Goal: Information Seeking & Learning: Learn about a topic

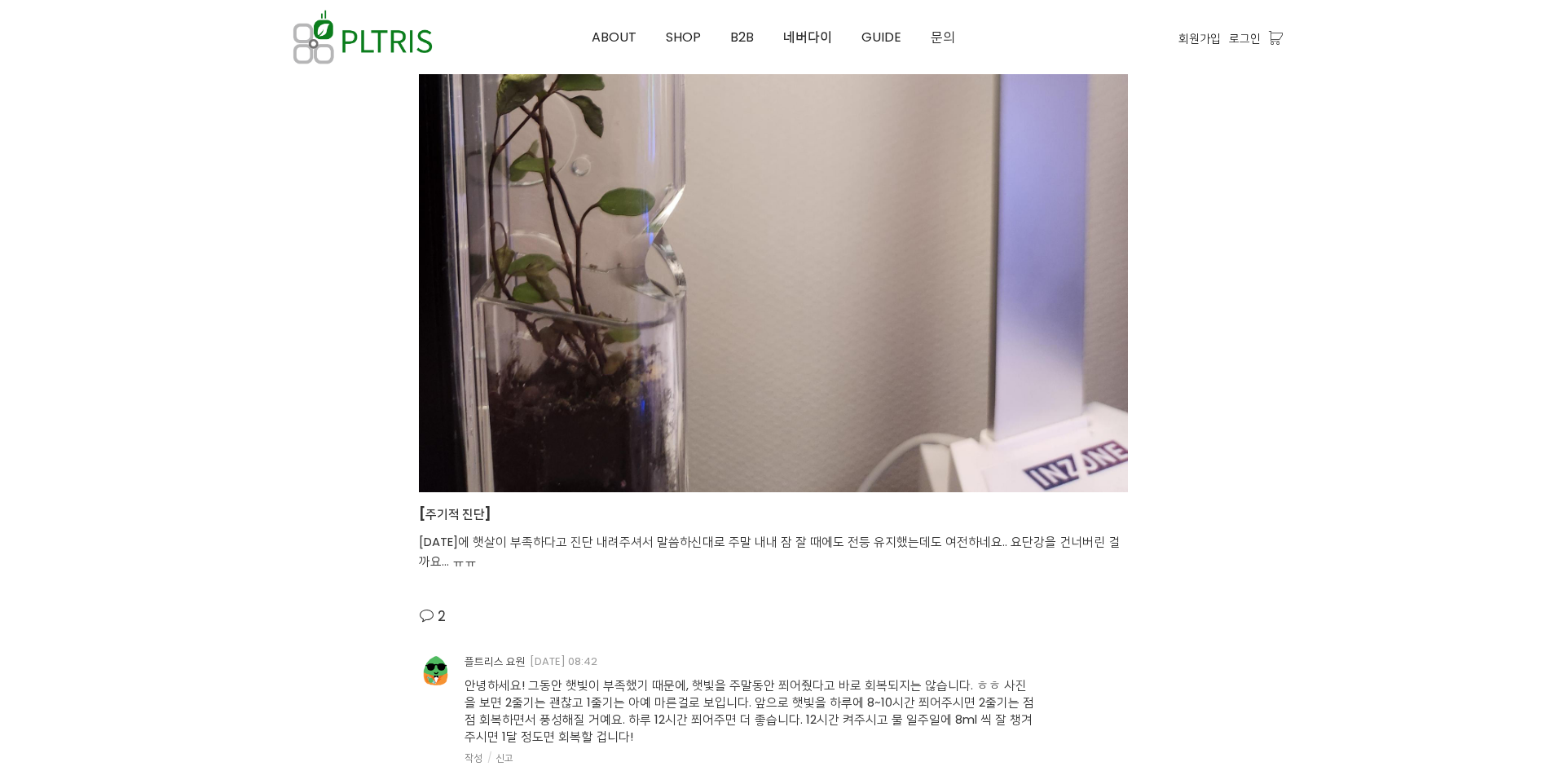
scroll to position [2851, 0]
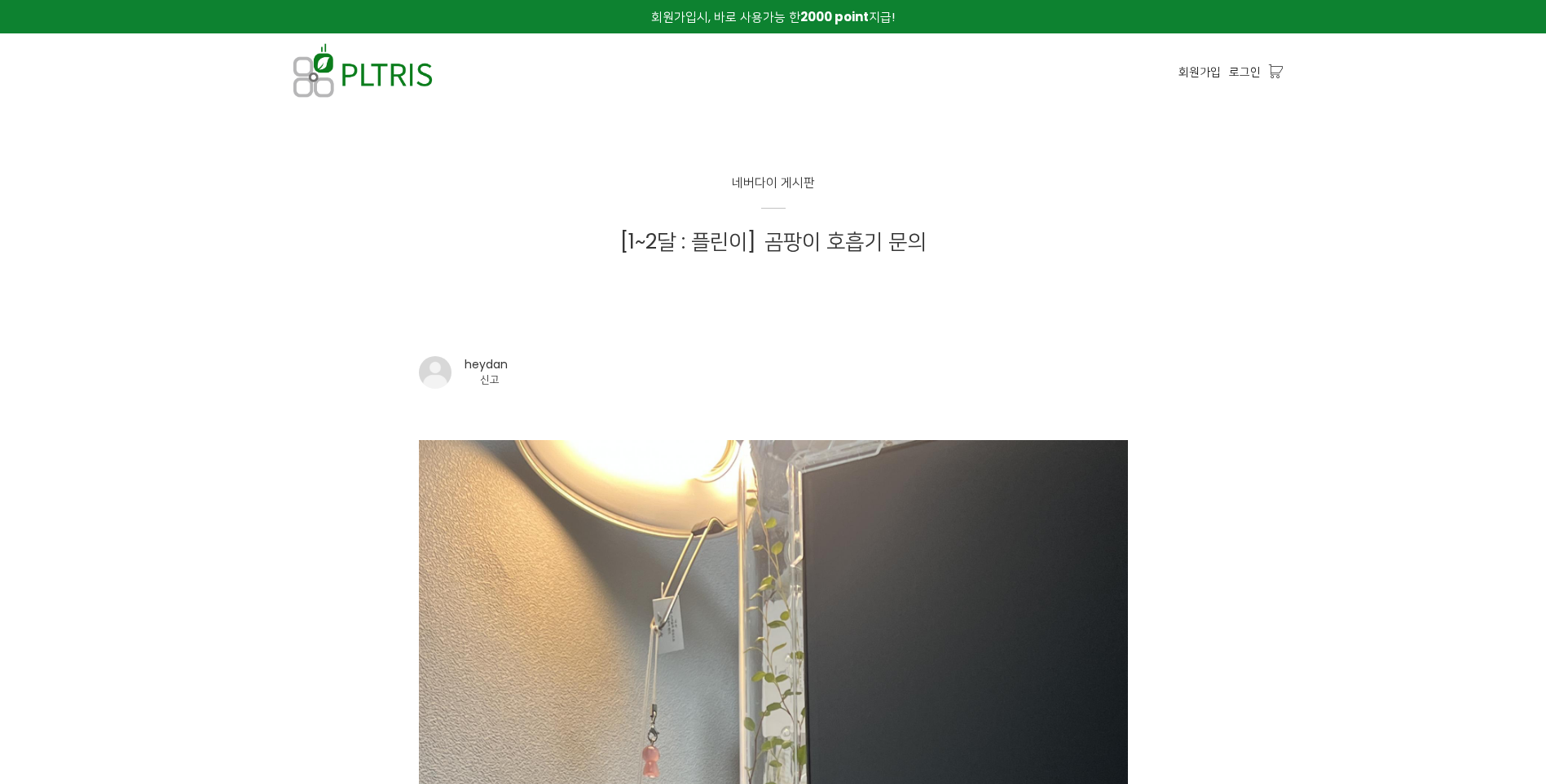
scroll to position [1943, 0]
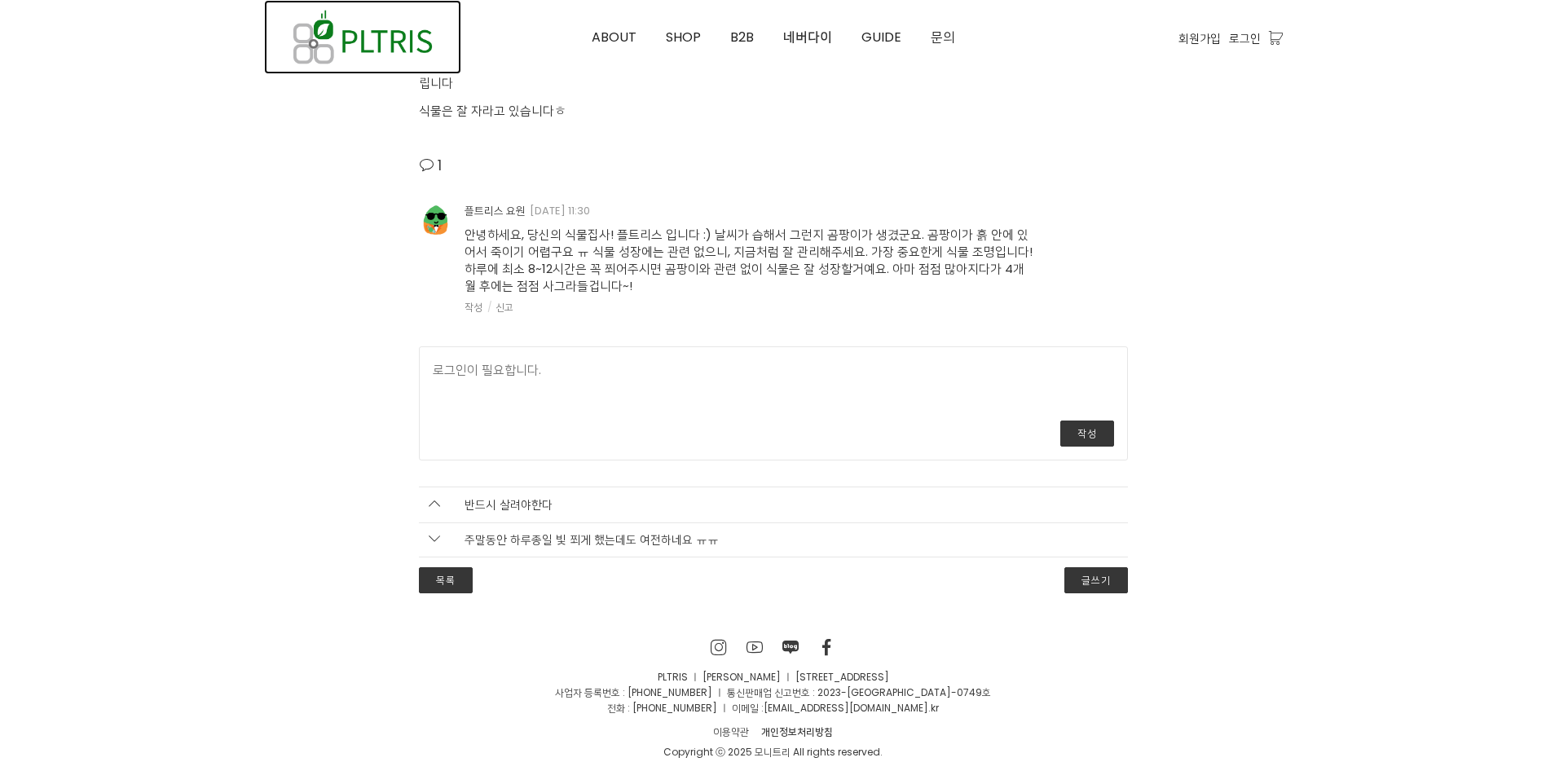
click at [355, 53] on img at bounding box center [363, 37] width 198 height 74
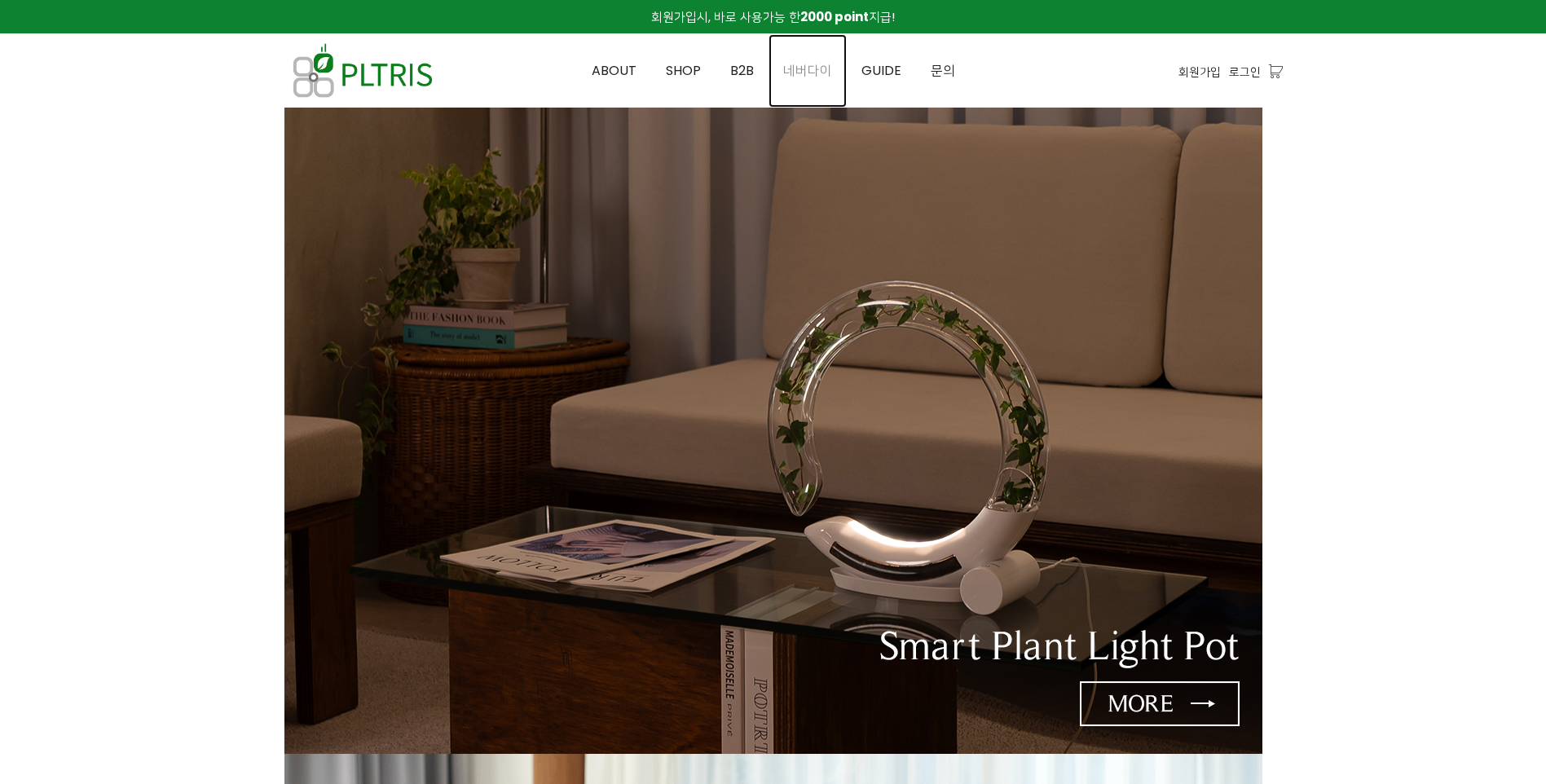
click at [815, 69] on span "네버다이" at bounding box center [807, 70] width 49 height 19
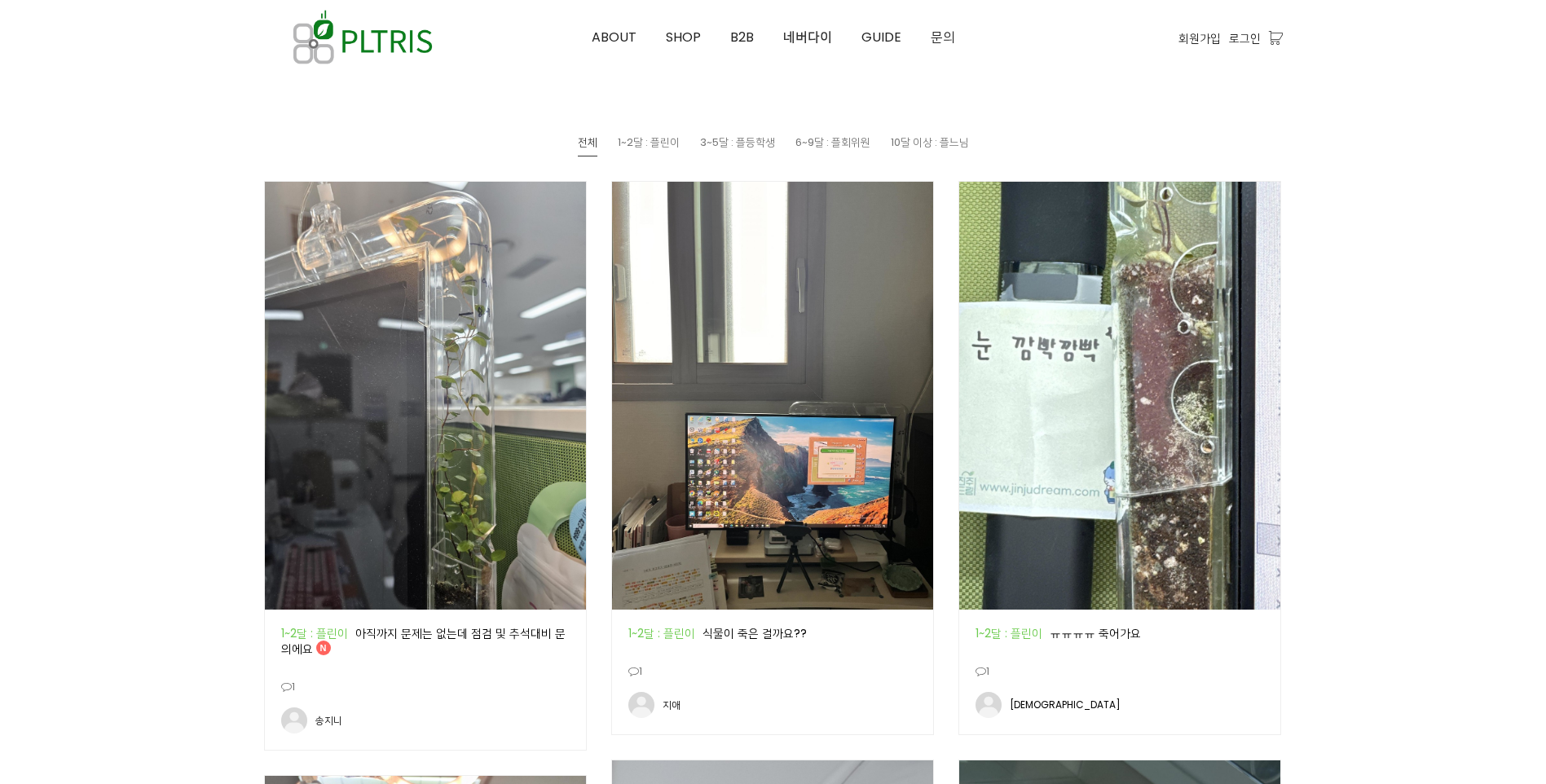
scroll to position [815, 0]
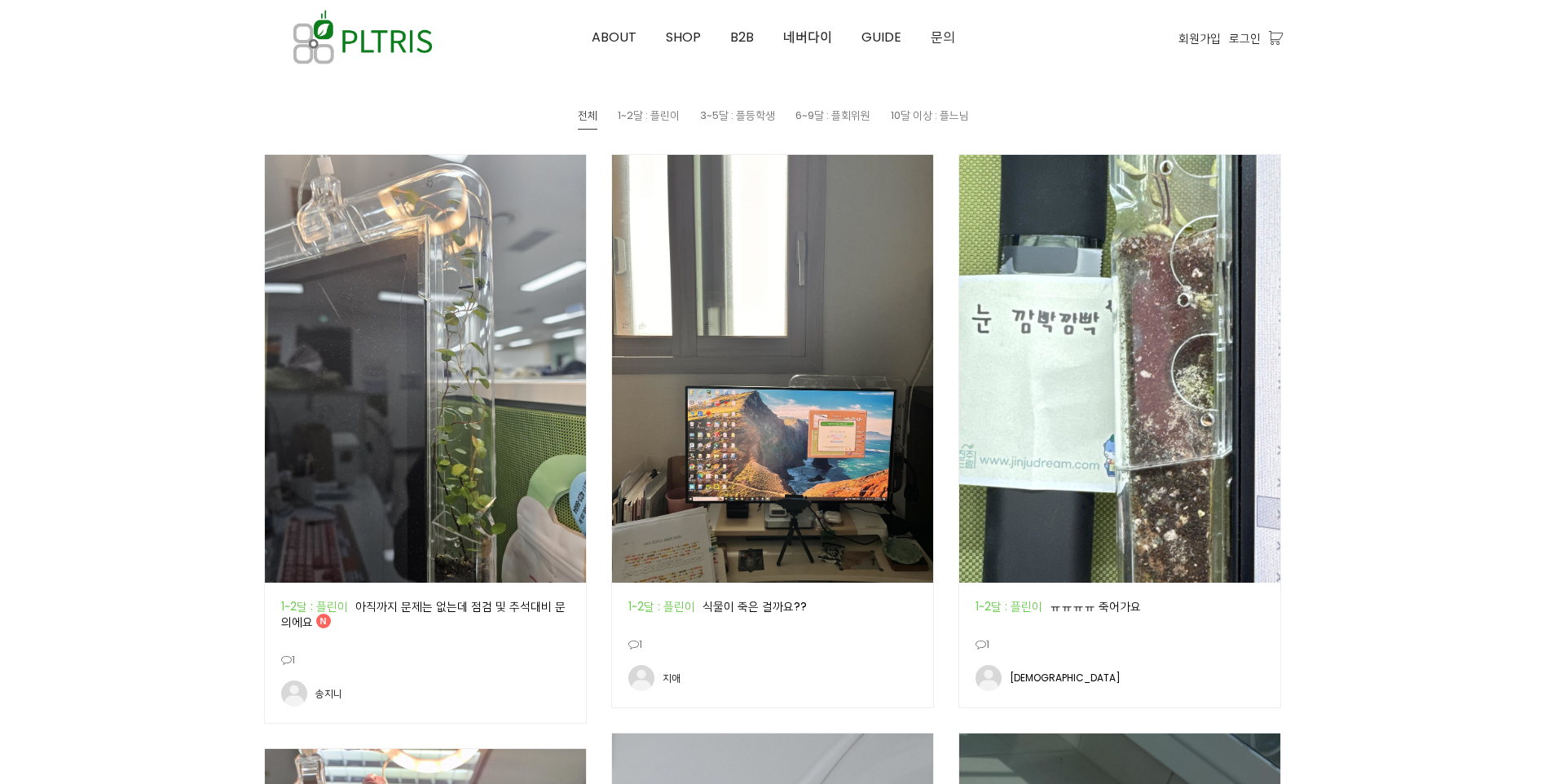
click at [820, 422] on img at bounding box center [773, 368] width 321 height 428
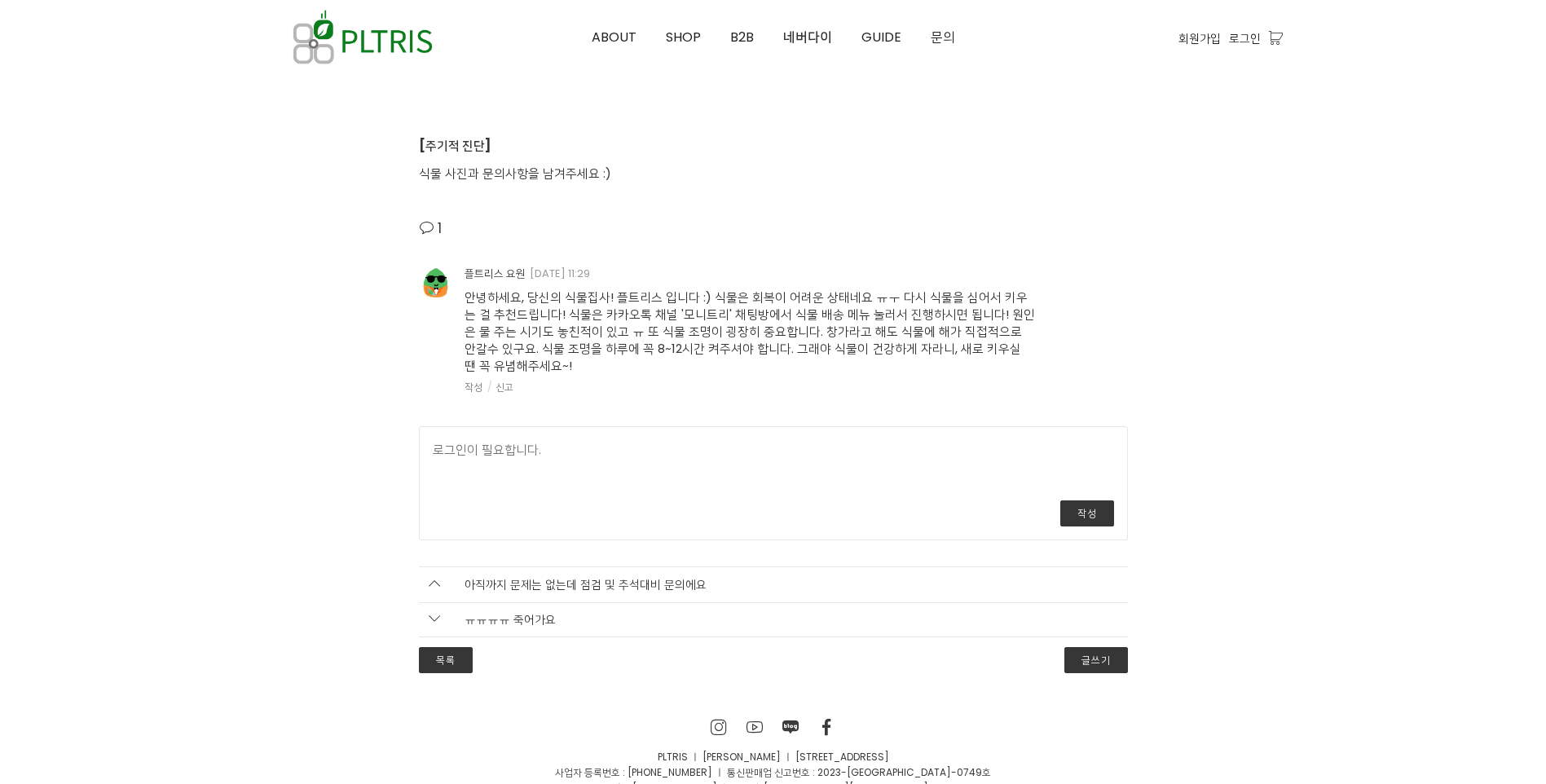
scroll to position [4806, 0]
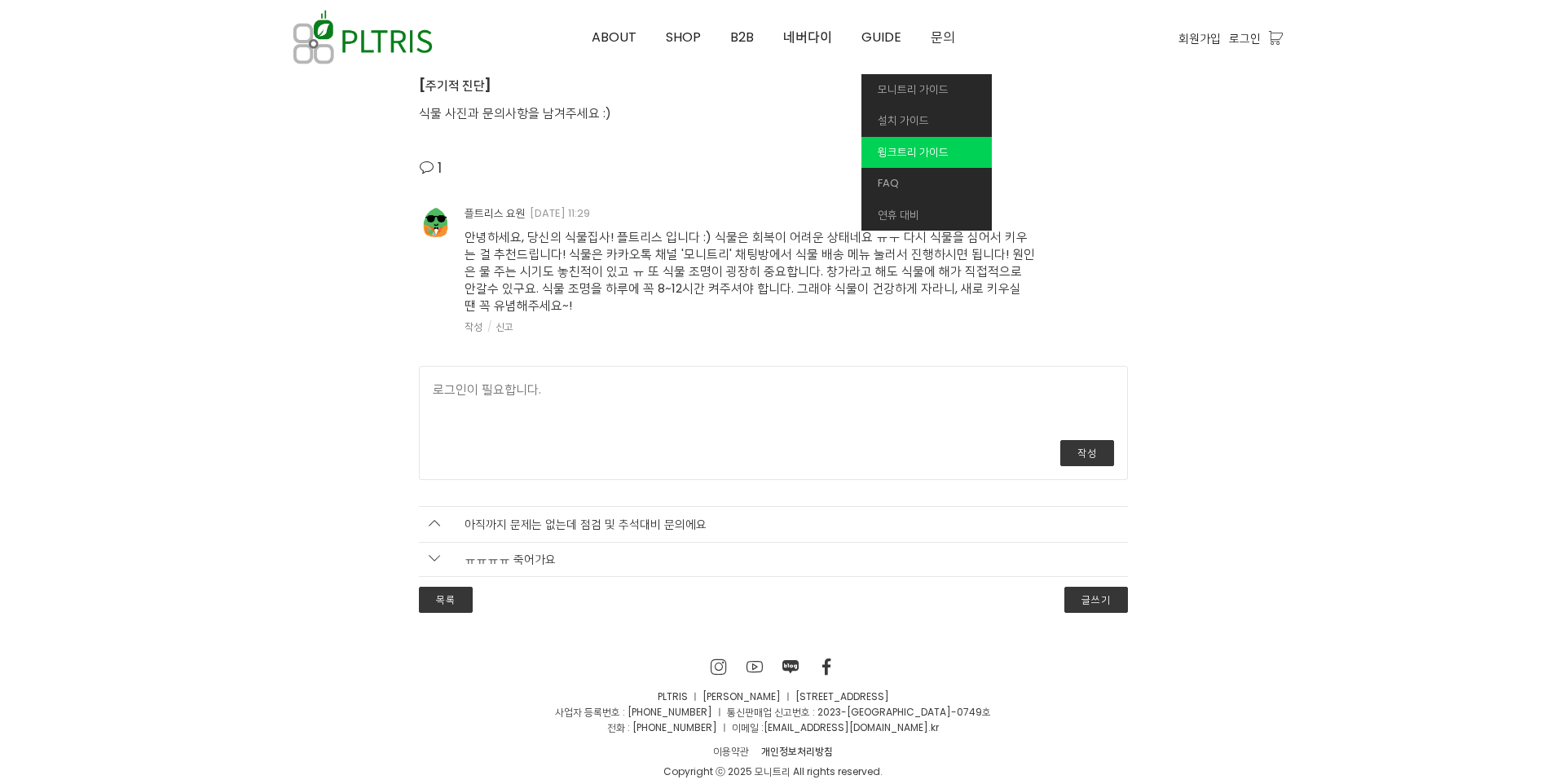
click at [905, 147] on span "윙크트리 가이드" at bounding box center [912, 153] width 71 height 16
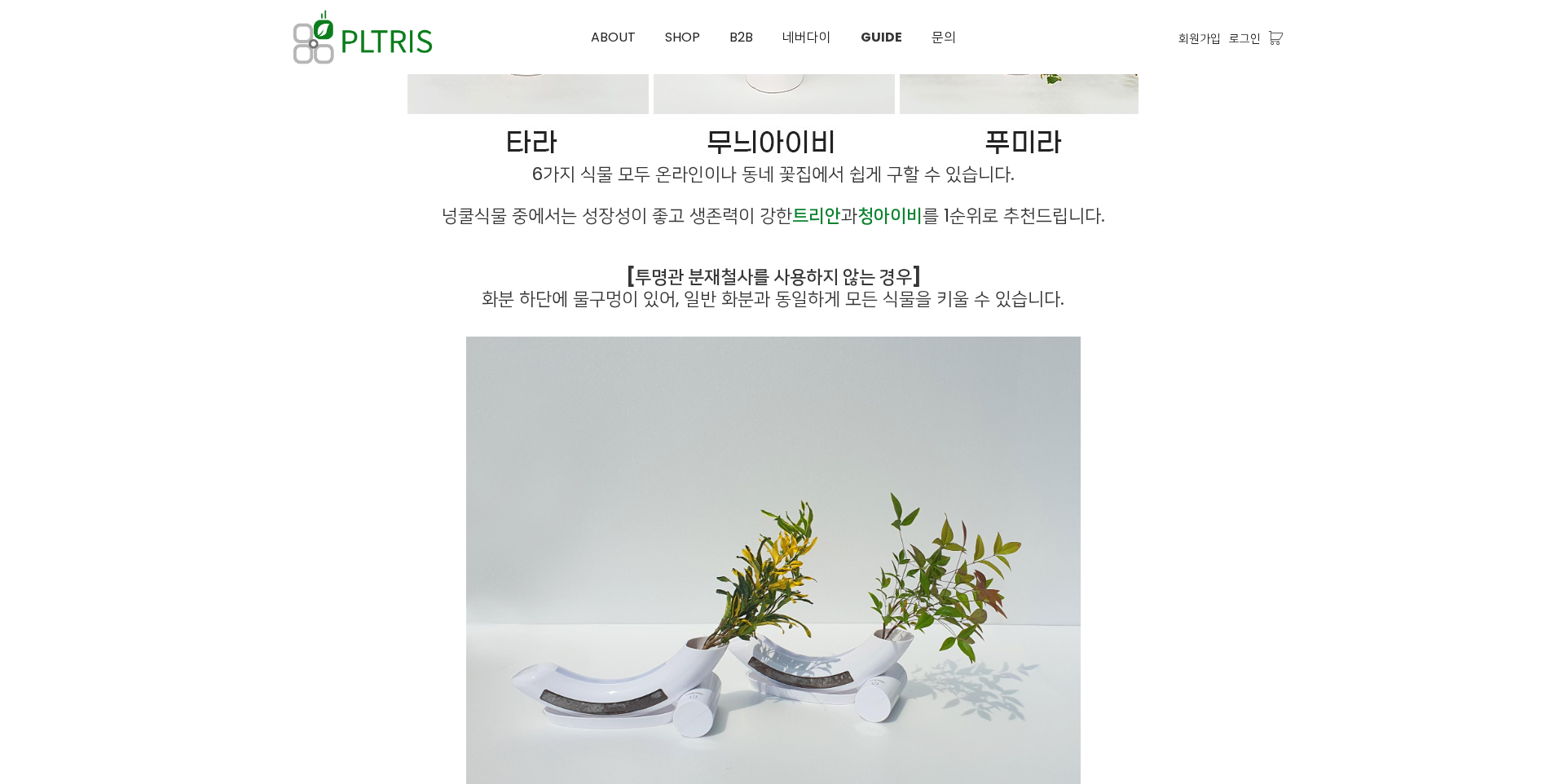
scroll to position [4993, 0]
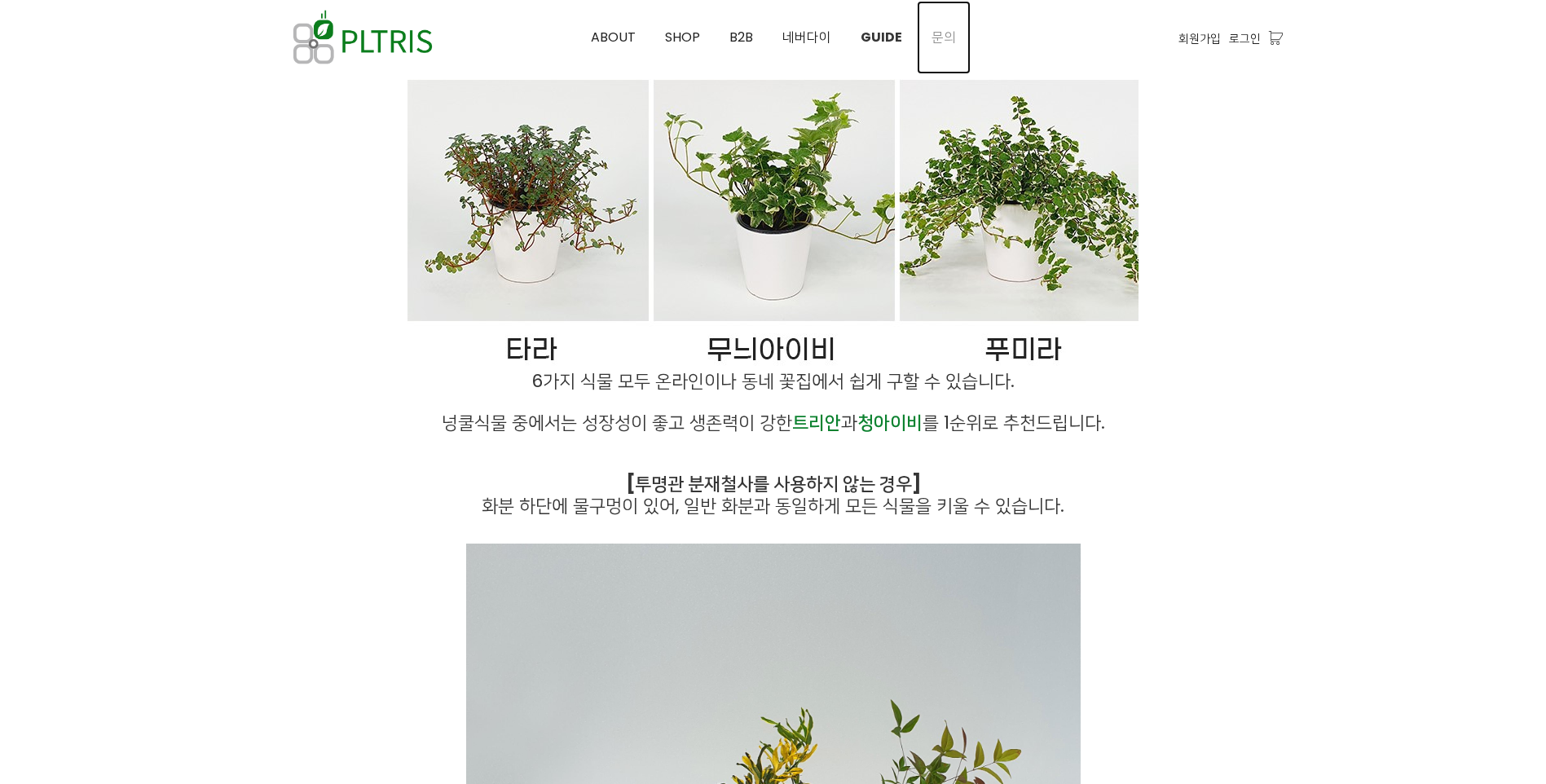
click at [938, 32] on span "문의" at bounding box center [943, 37] width 24 height 19
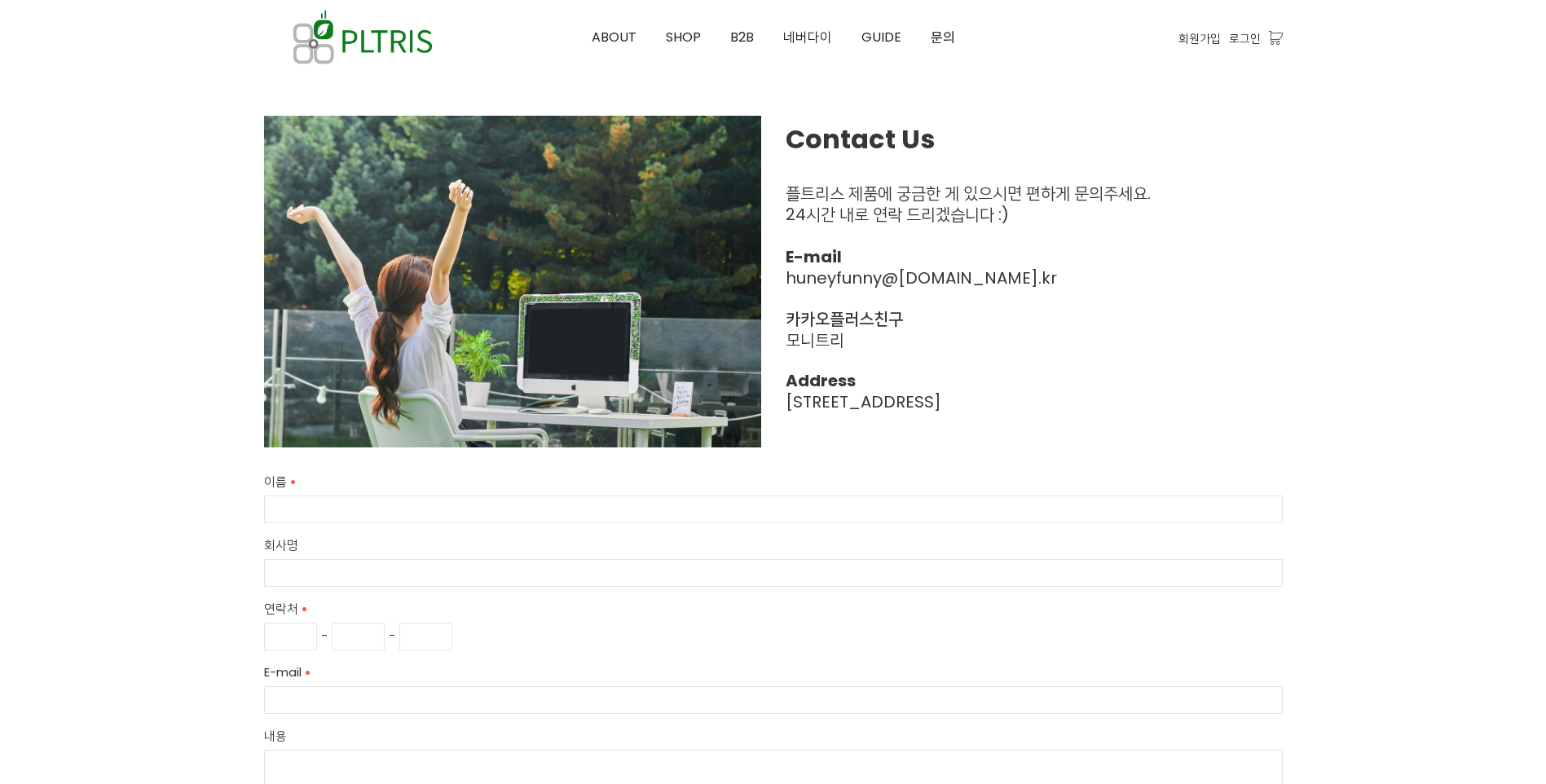
scroll to position [82, 0]
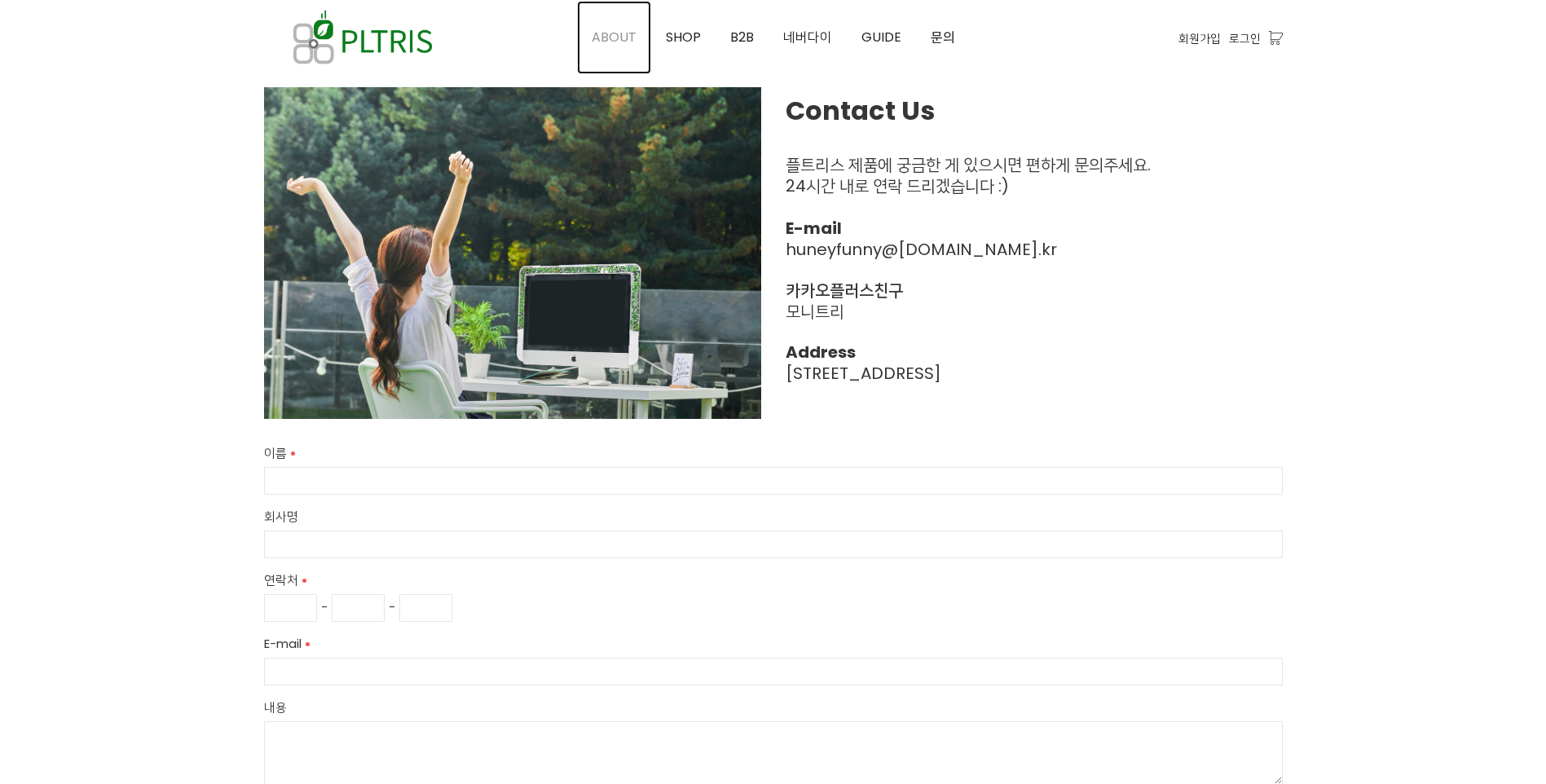
click at [629, 31] on span "ABOUT" at bounding box center [614, 37] width 45 height 19
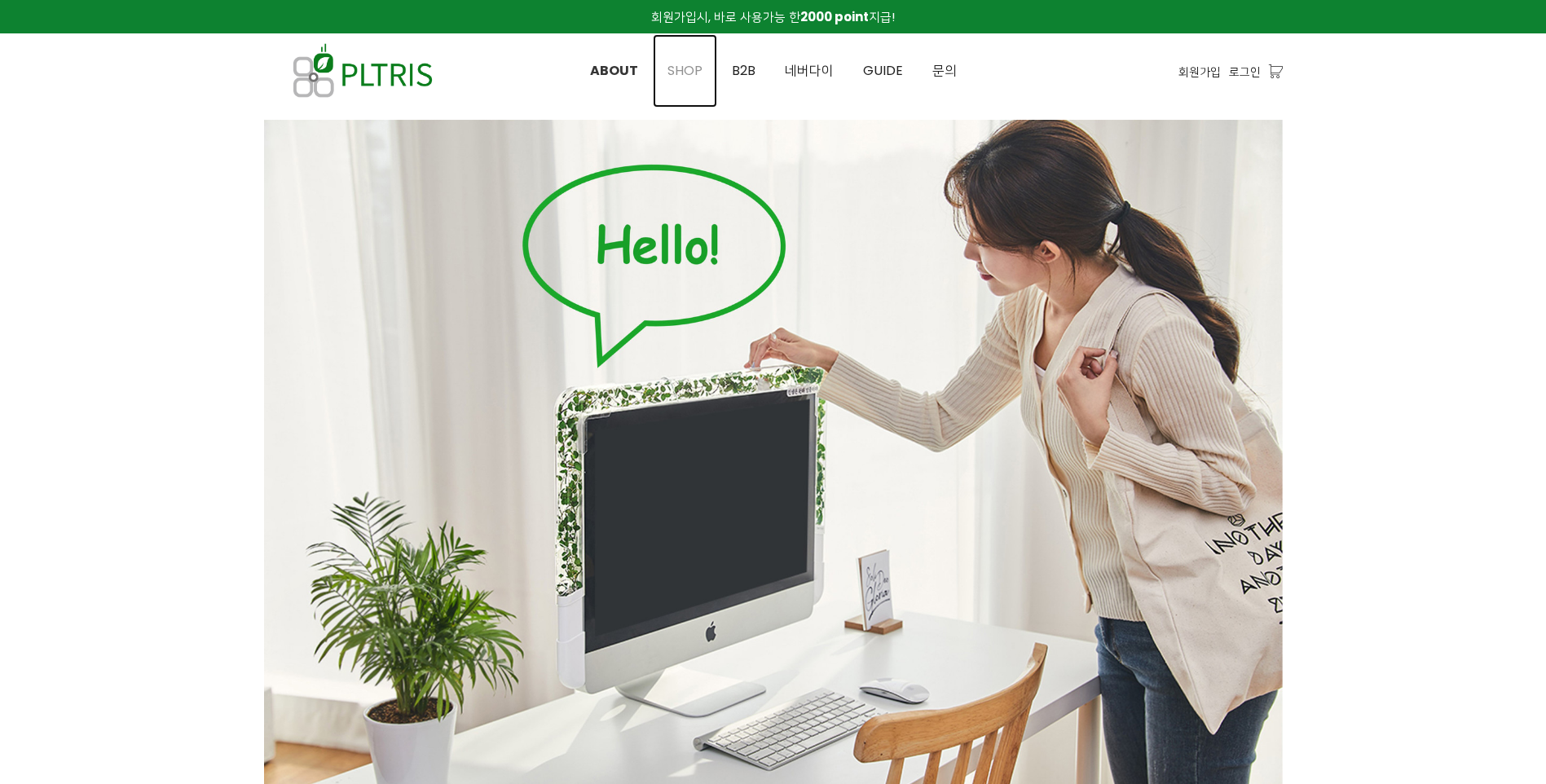
click at [677, 80] on link "SHOP" at bounding box center [685, 70] width 65 height 73
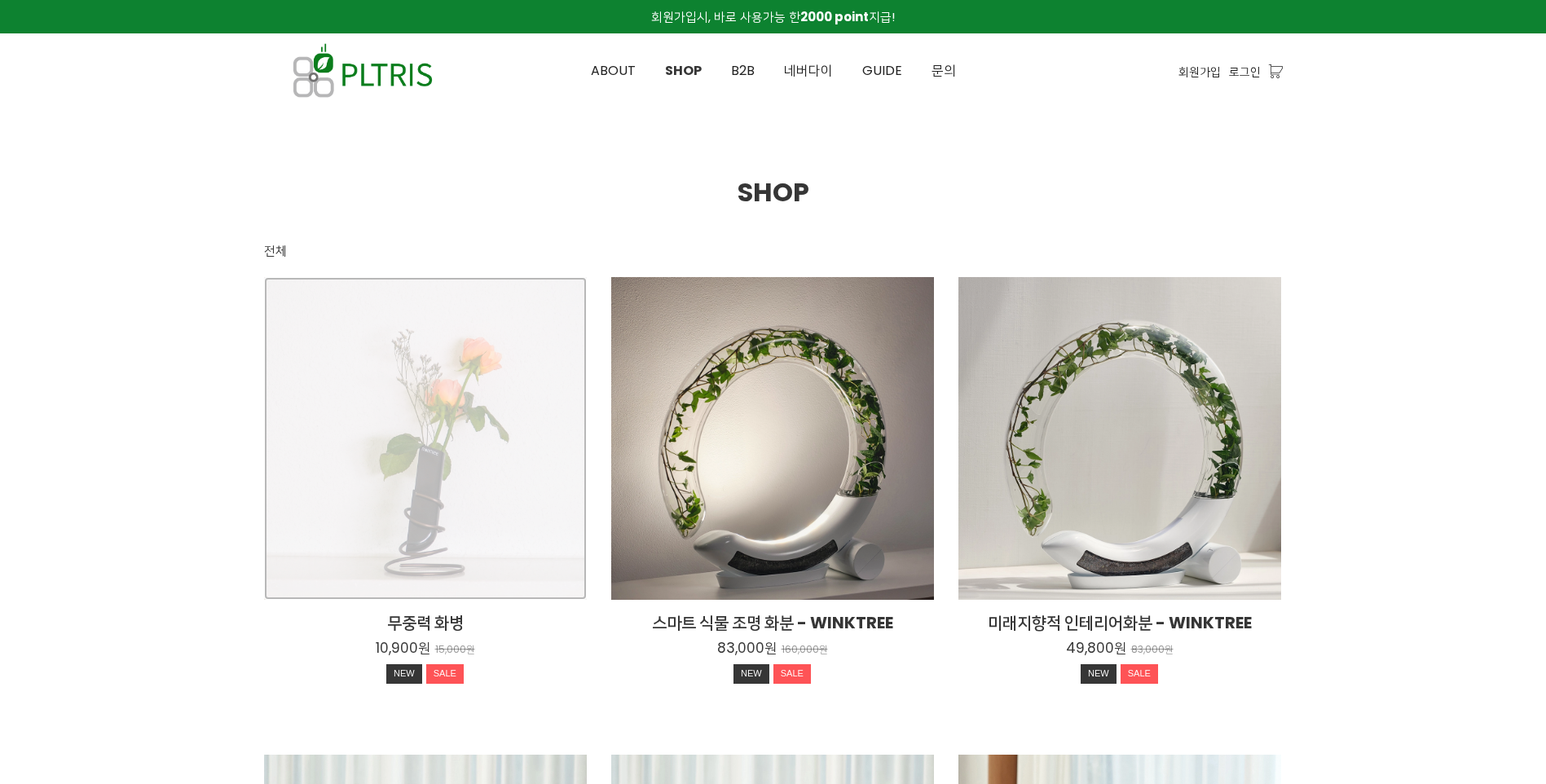
click at [522, 545] on div "무중력 화병 10,900원 15,000원 NEW SALE" at bounding box center [425, 438] width 322 height 322
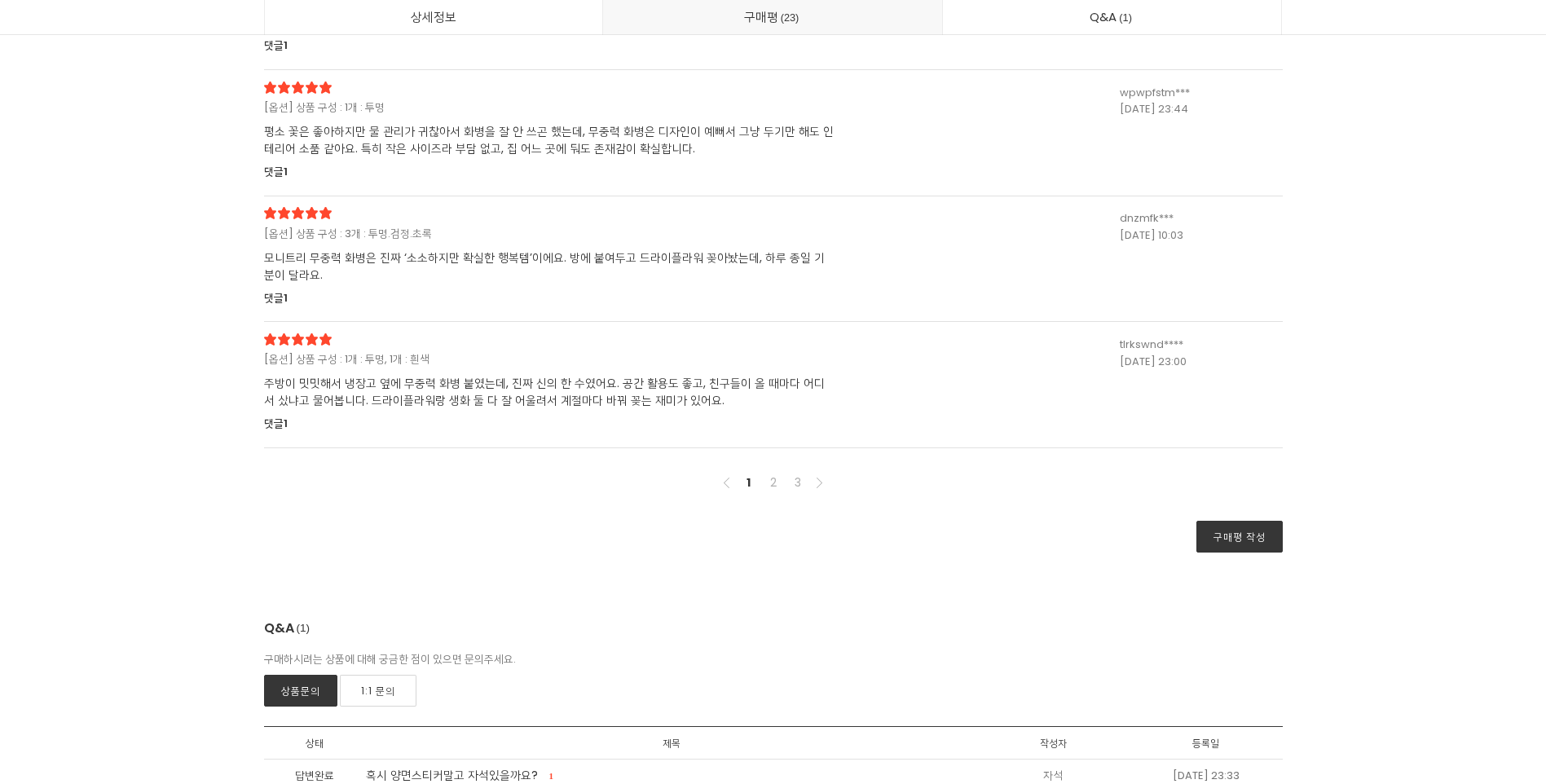
scroll to position [17838, 0]
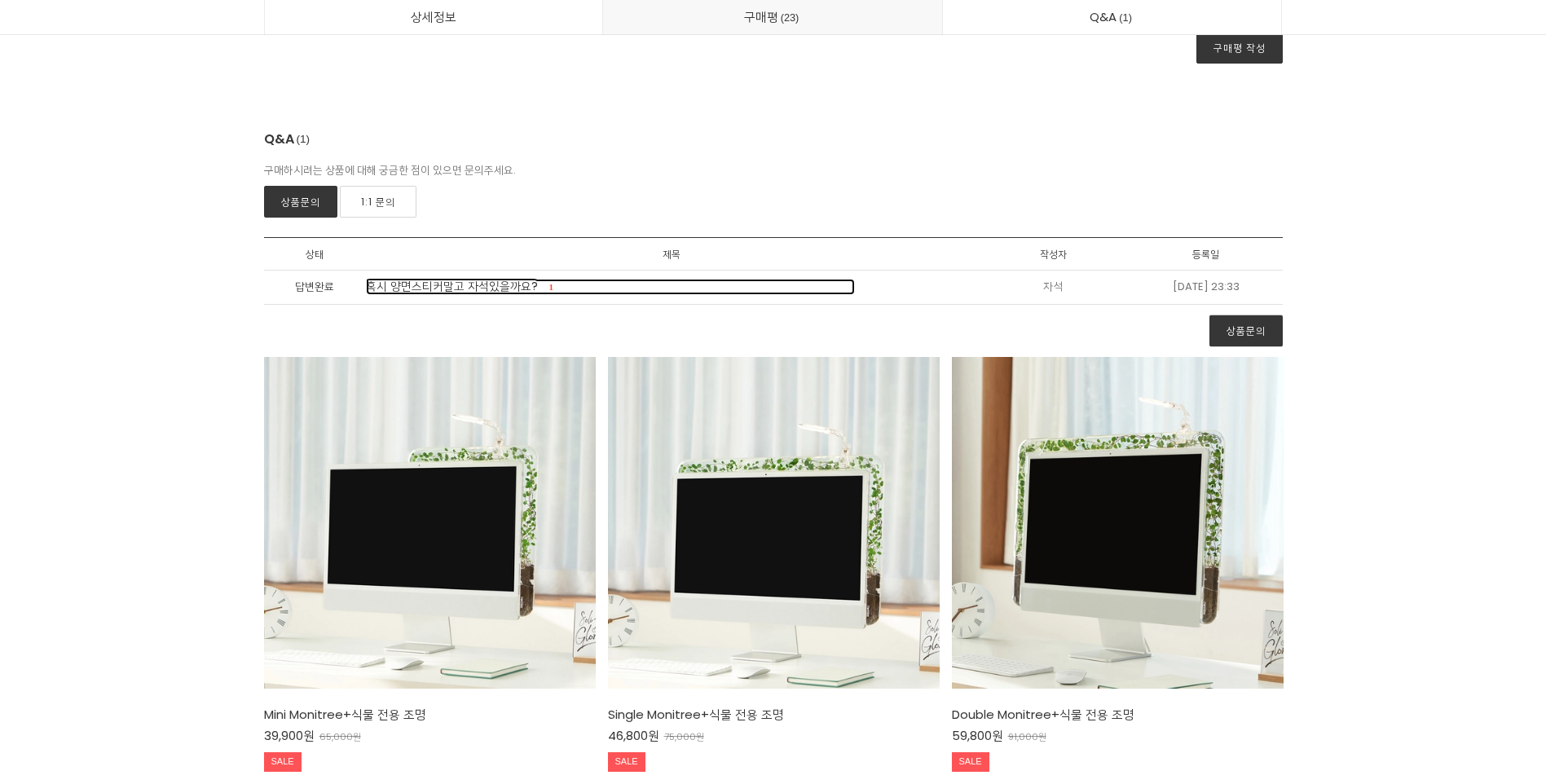
click at [456, 291] on span "혹시 양면스티커말고 자석있을까요?" at bounding box center [452, 285] width 172 height 16
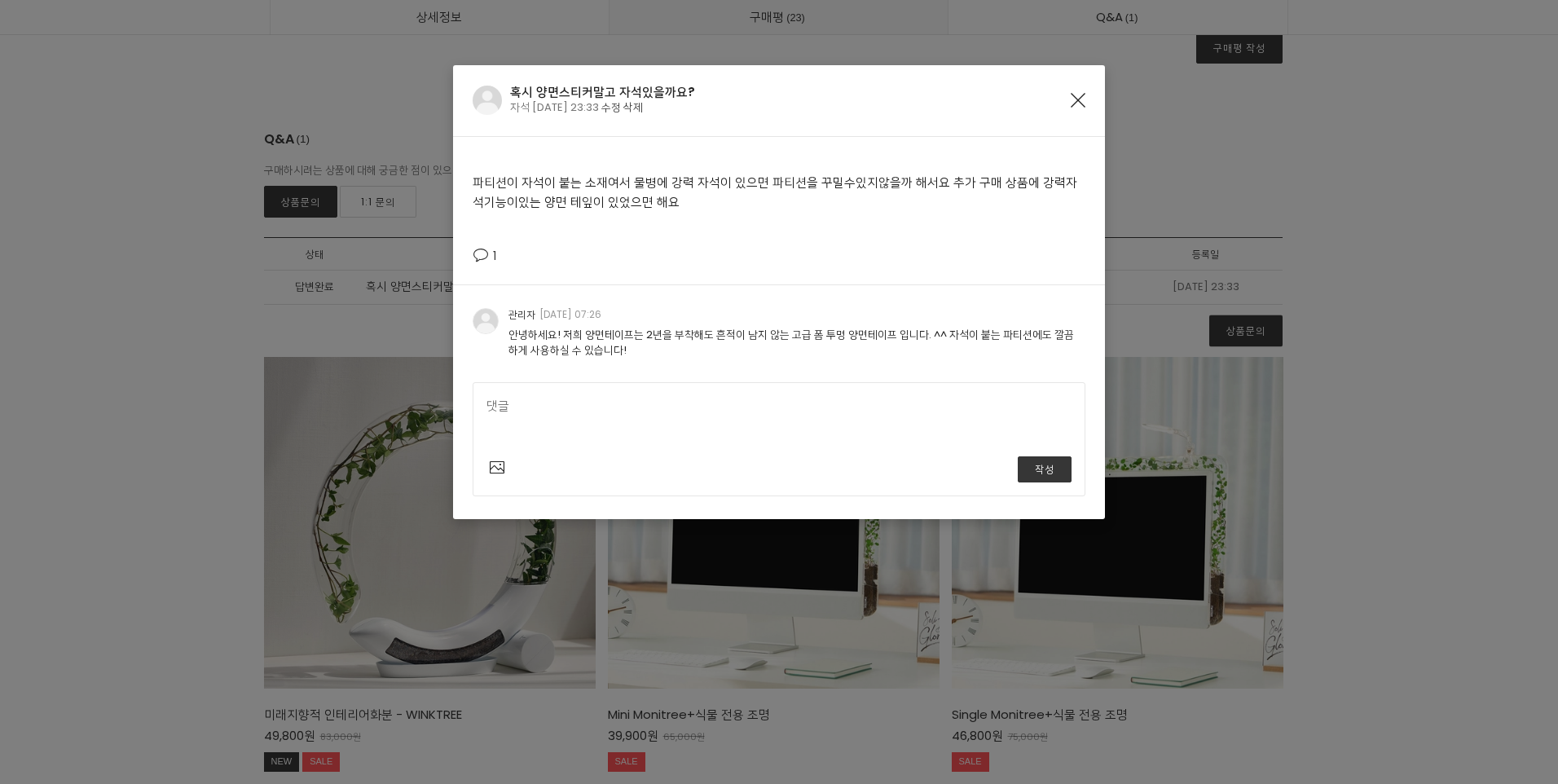
click at [1074, 98] on icon "Close" at bounding box center [1078, 100] width 15 height 15
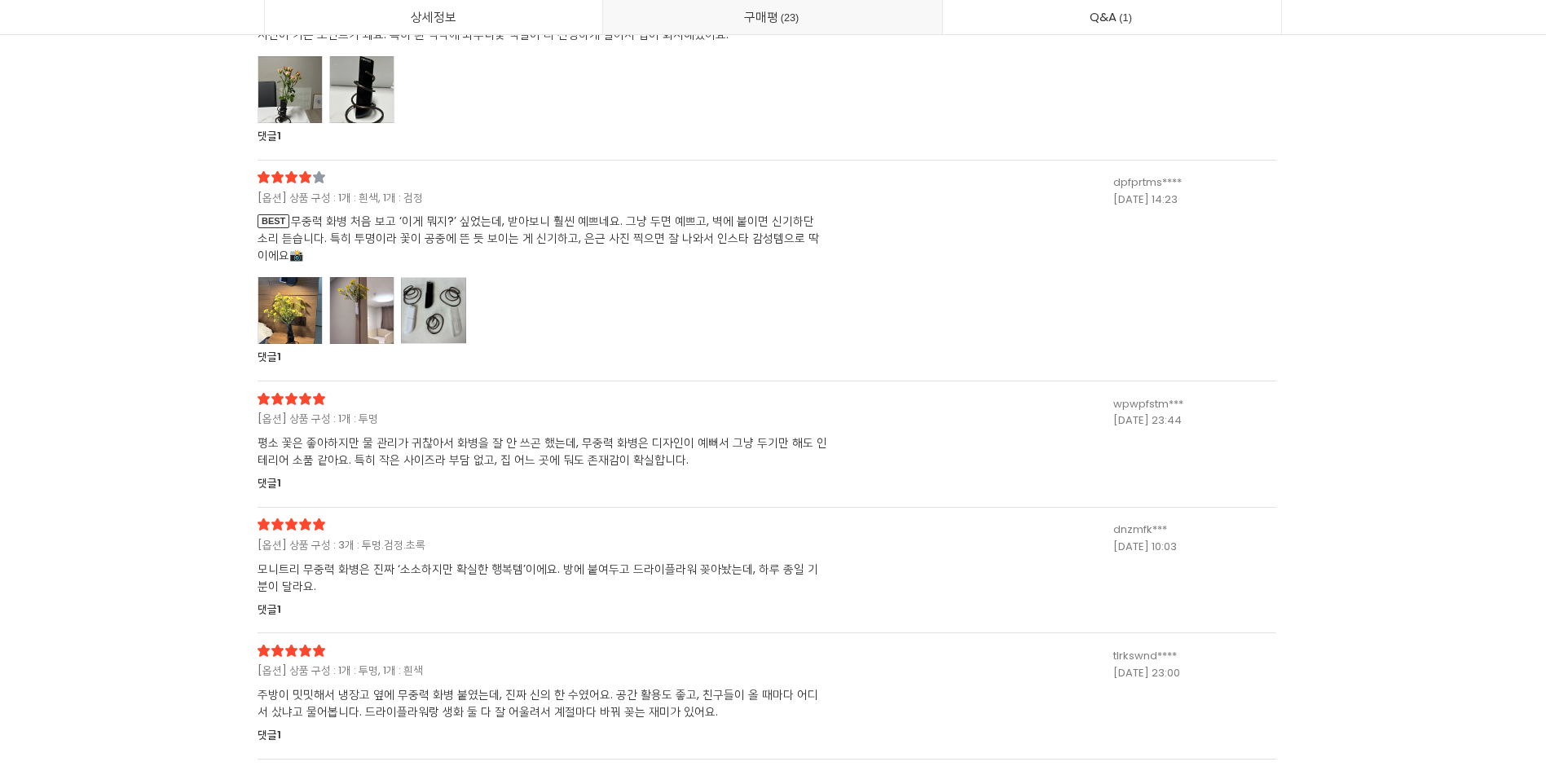
scroll to position [16880, 0]
